Goal: Task Accomplishment & Management: Manage account settings

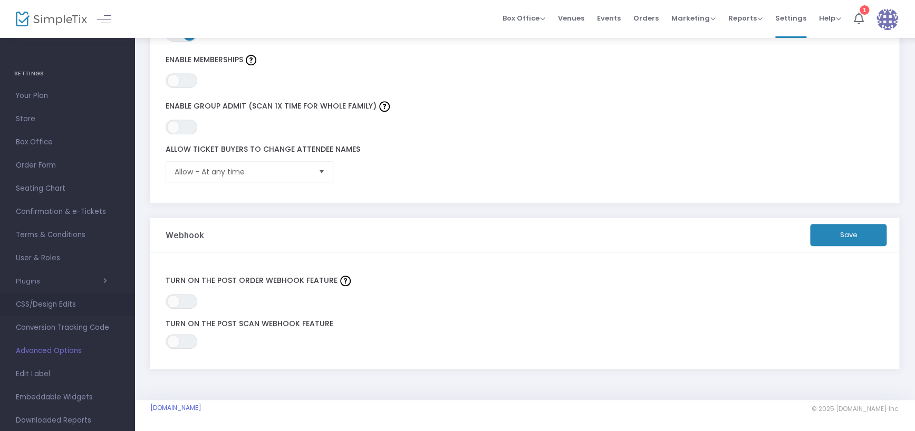
scroll to position [23, 0]
click at [37, 166] on span "Seating Chart" at bounding box center [67, 166] width 103 height 14
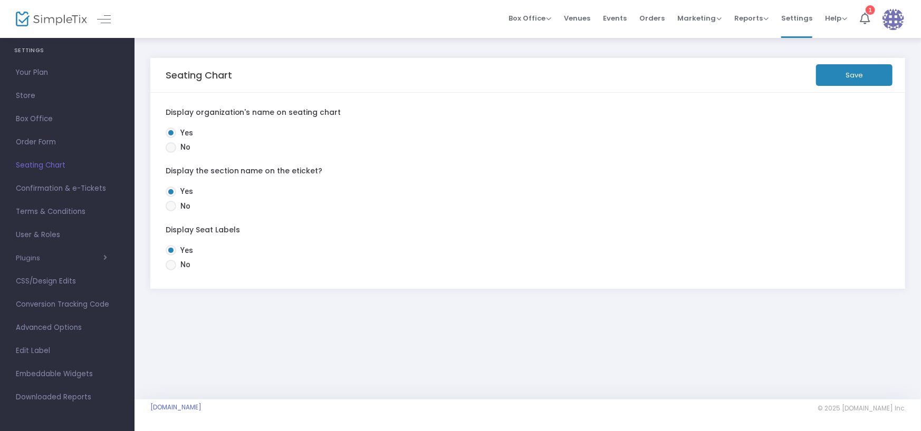
click at [32, 51] on h4 "SETTINGS" at bounding box center [67, 50] width 106 height 21
click at [817, 89] on div "Seating Chart Save" at bounding box center [528, 75] width 725 height 34
click at [831, 84] on button "Save" at bounding box center [854, 75] width 76 height 22
click at [59, 17] on img at bounding box center [51, 19] width 71 height 15
